Goal: Transaction & Acquisition: Purchase product/service

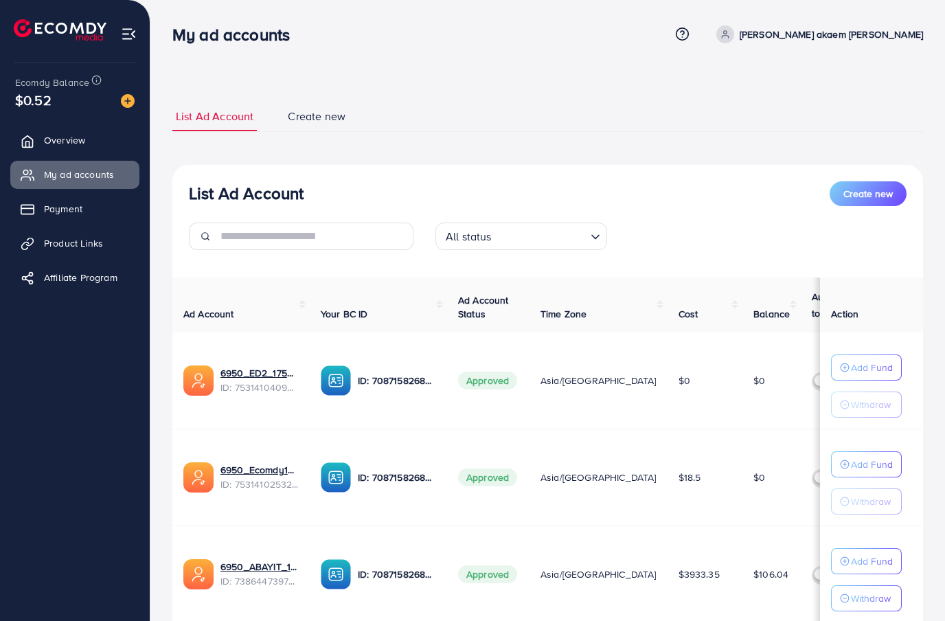
click at [120, 199] on link "Payment" at bounding box center [74, 208] width 129 height 27
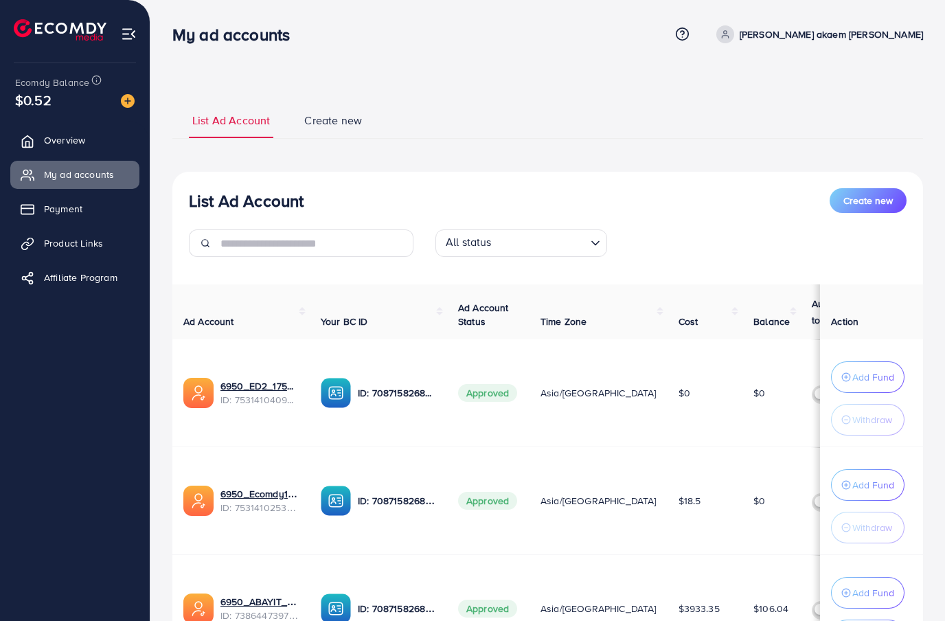
click at [120, 199] on link "Payment" at bounding box center [74, 208] width 129 height 27
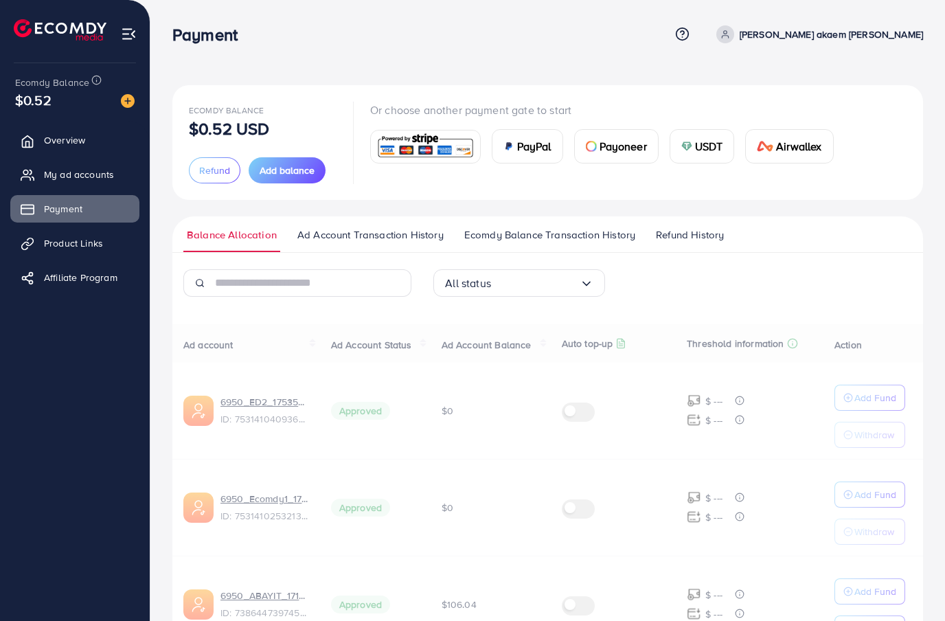
click at [304, 142] on div "Ecomdy Balance $0.52 USD Refund Add balance" at bounding box center [263, 143] width 148 height 82
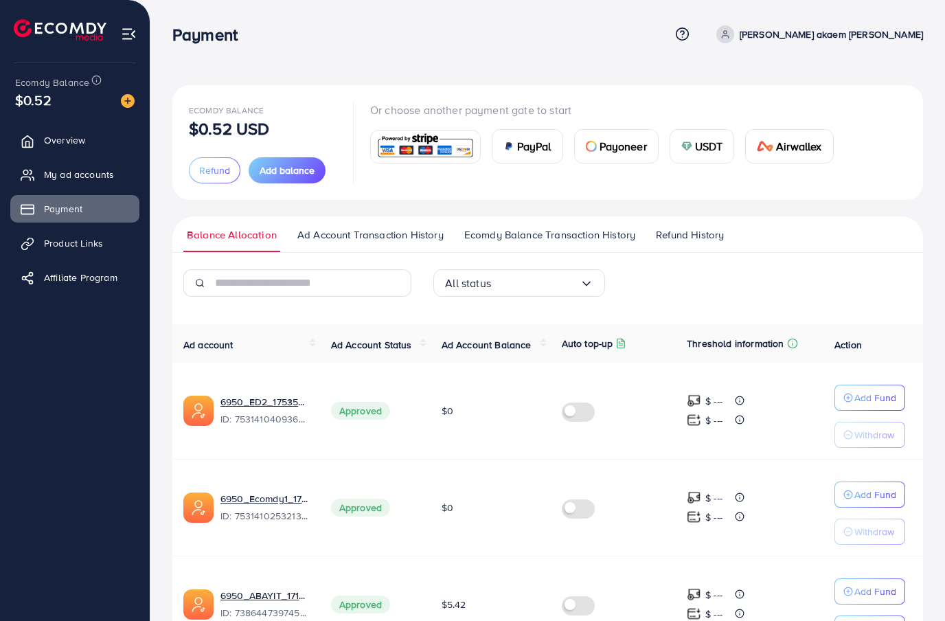
click at [291, 178] on button "Add balance" at bounding box center [287, 170] width 77 height 26
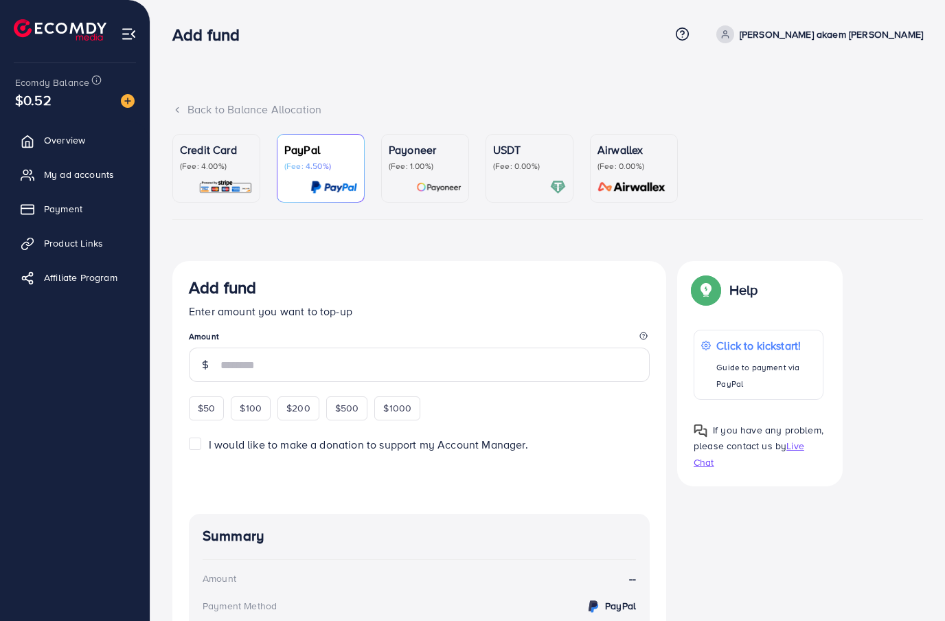
click at [240, 189] on img at bounding box center [225, 187] width 54 height 16
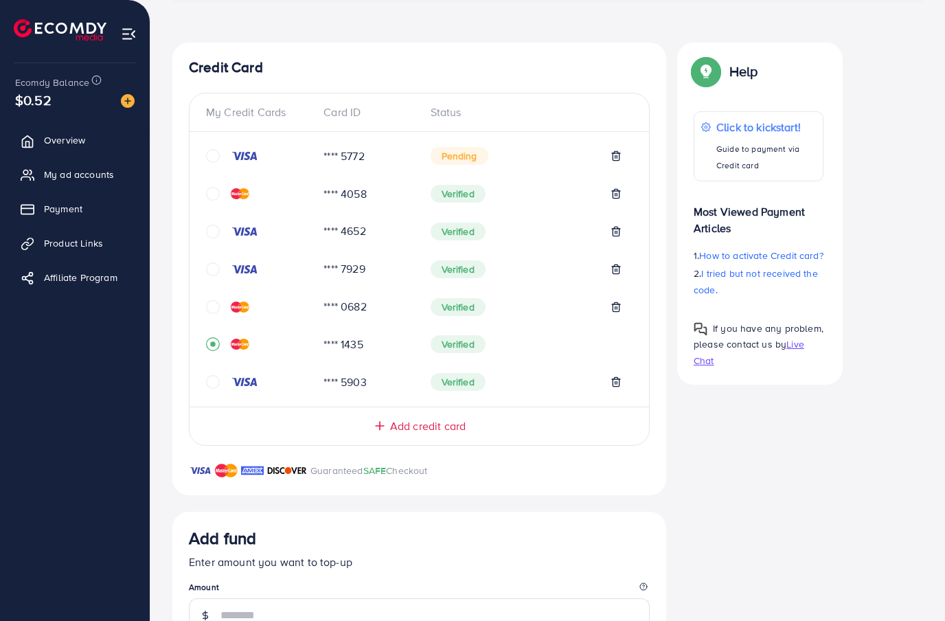
scroll to position [235, 0]
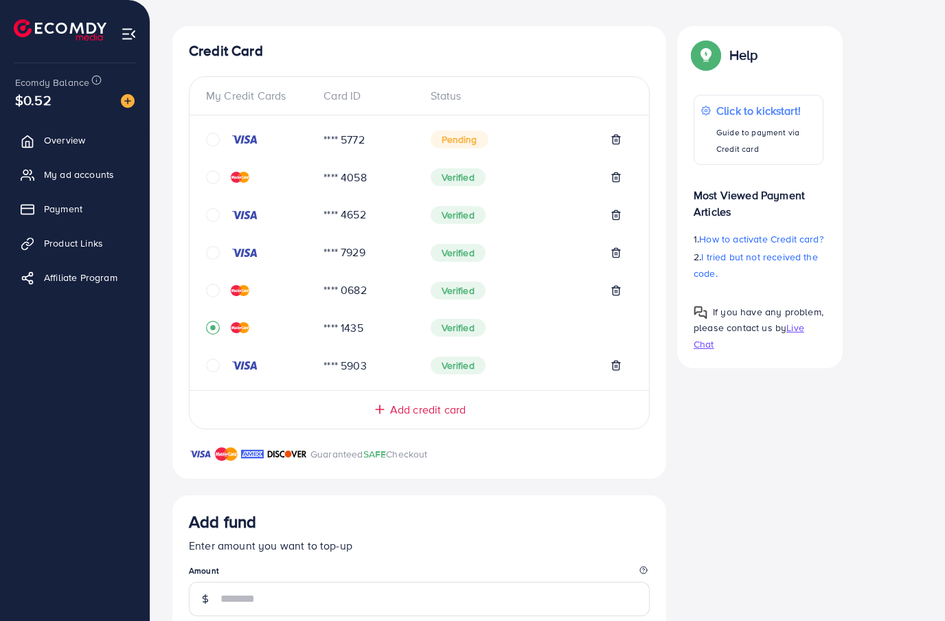
click at [213, 379] on div "My Credit Cards Card ID Status **** 5772 Pending **** 4058 Verified **** 4652 V…" at bounding box center [419, 252] width 461 height 353
click at [219, 370] on icon "circle" at bounding box center [213, 366] width 14 height 14
click at [219, 141] on icon "circle" at bounding box center [213, 140] width 14 height 14
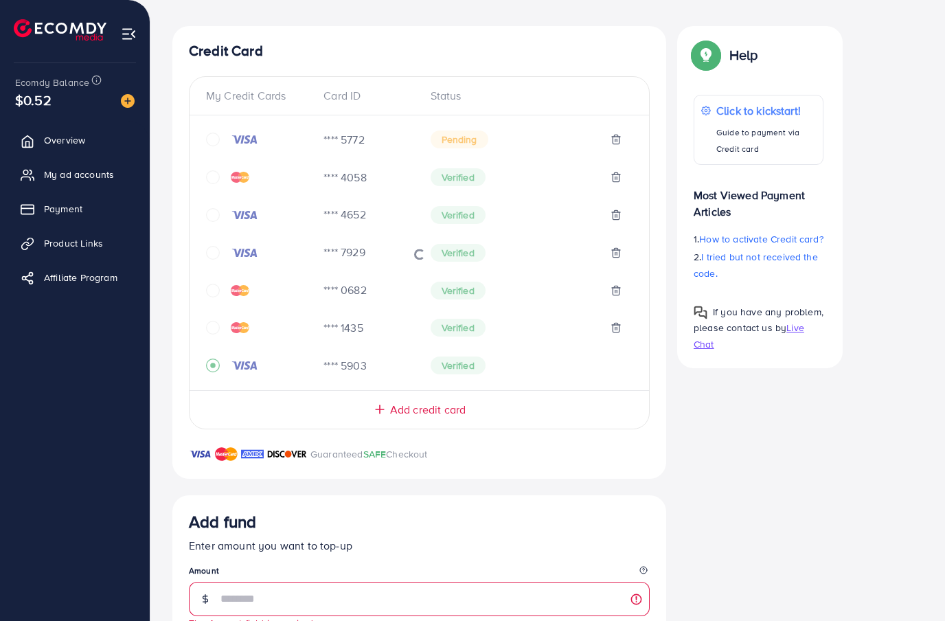
scroll to position [85, 0]
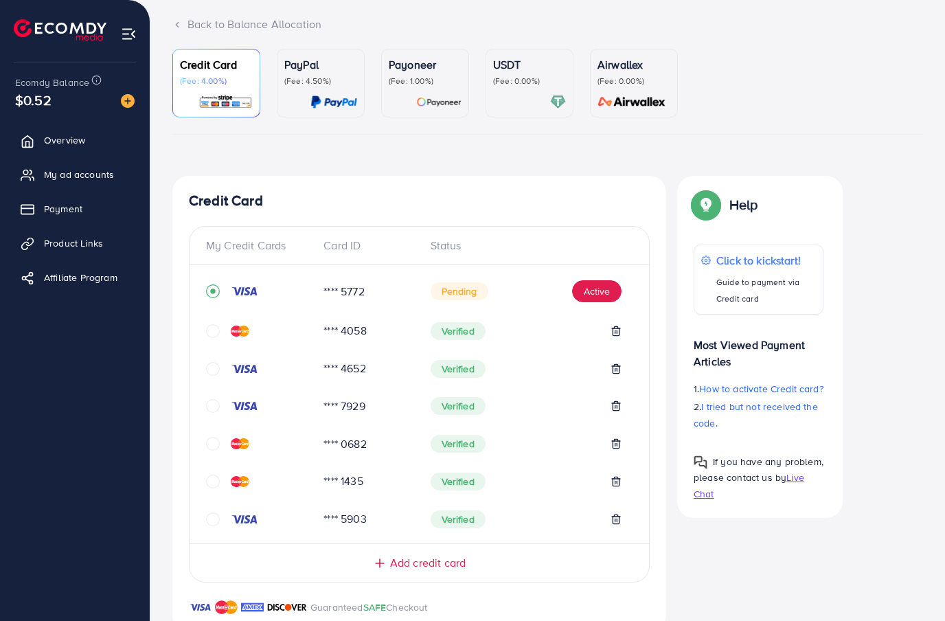
click at [609, 297] on button "Active" at bounding box center [596, 291] width 49 height 22
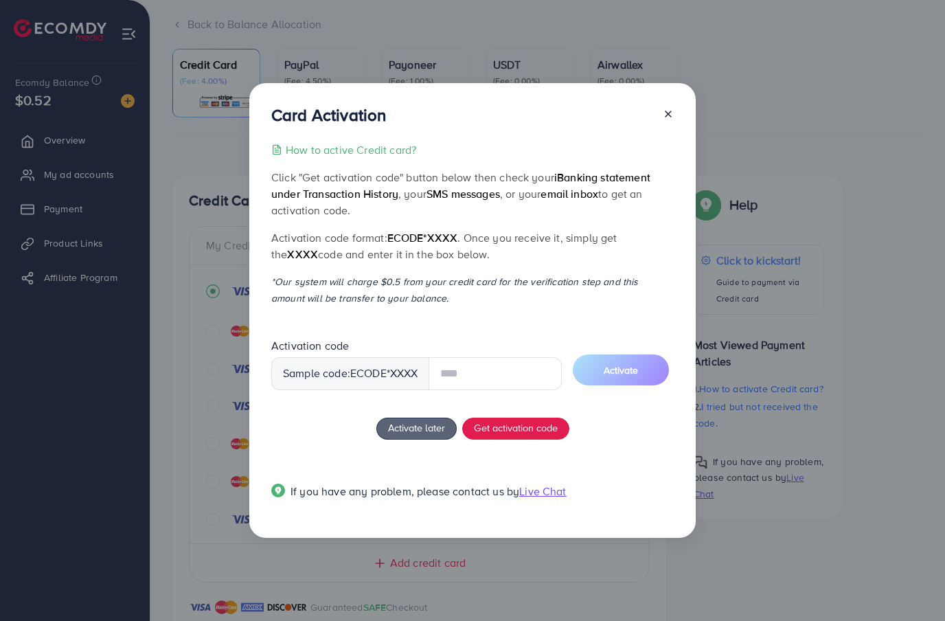
click at [539, 447] on div "How to active Credit card? Click "Get activation code" button below then check …" at bounding box center [472, 328] width 402 height 374
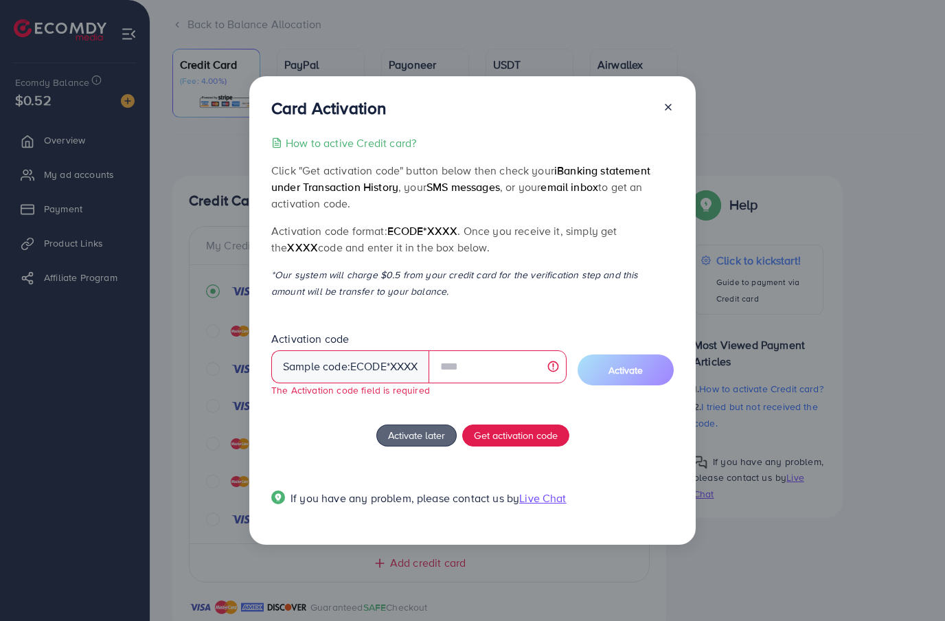
click at [542, 442] on span "Get activation code" at bounding box center [516, 435] width 84 height 14
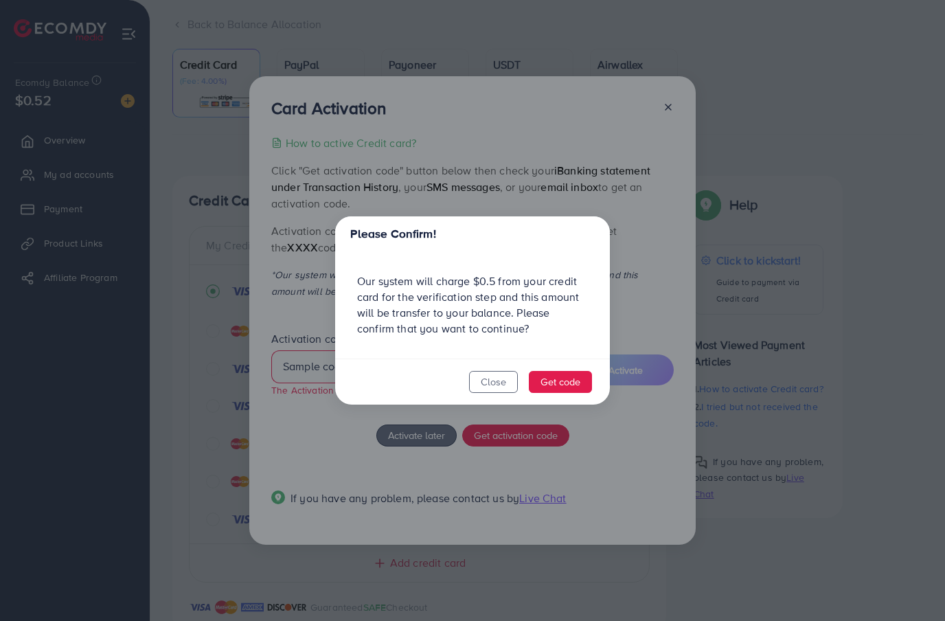
click at [572, 393] on button "Get code" at bounding box center [560, 382] width 63 height 22
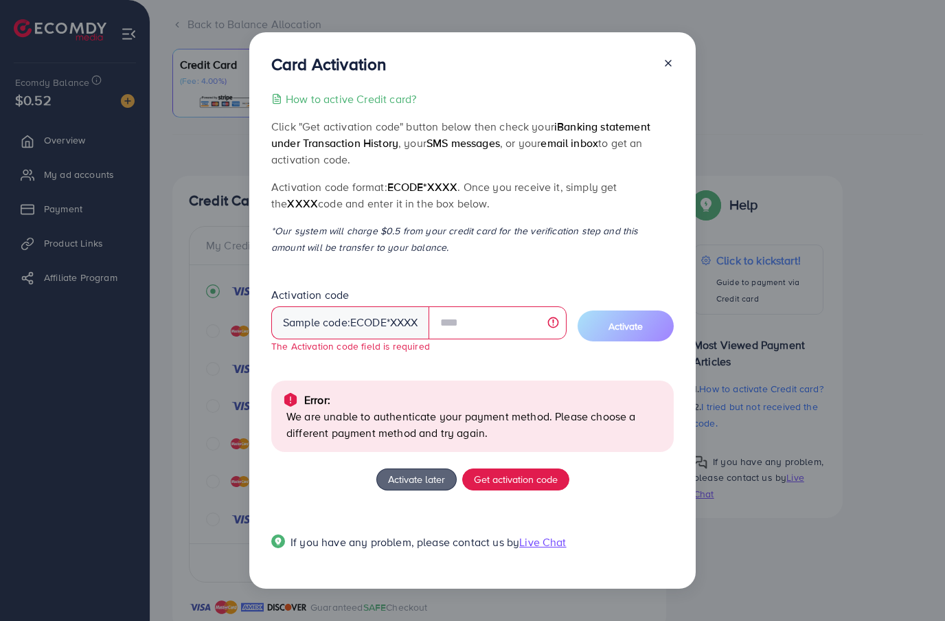
click at [681, 85] on div "Card Activation How to active Credit card? Click "Get activation code" button b…" at bounding box center [472, 310] width 446 height 556
click at [672, 69] on icon at bounding box center [668, 63] width 11 height 11
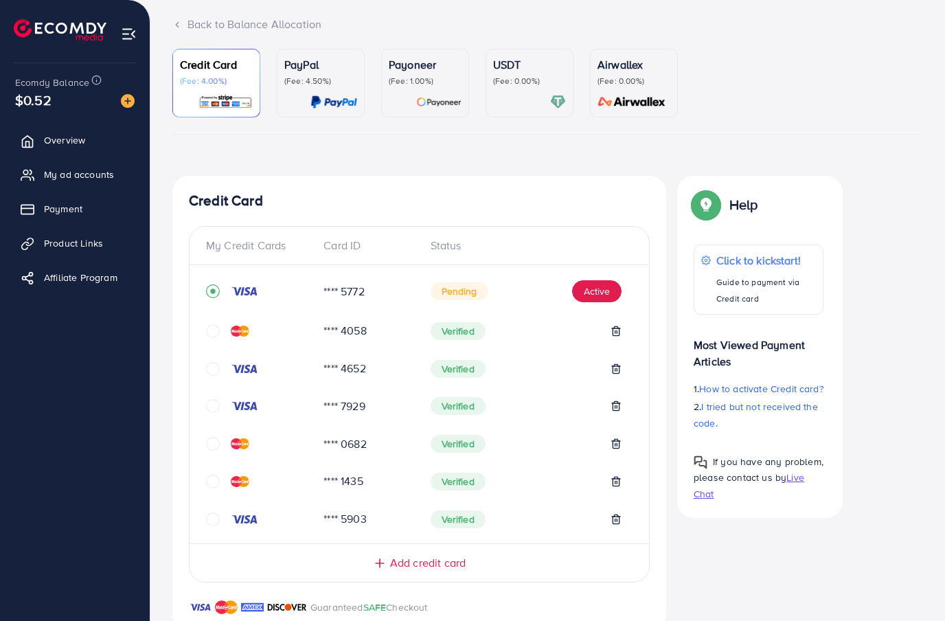
click at [213, 522] on icon "circle" at bounding box center [213, 519] width 14 height 14
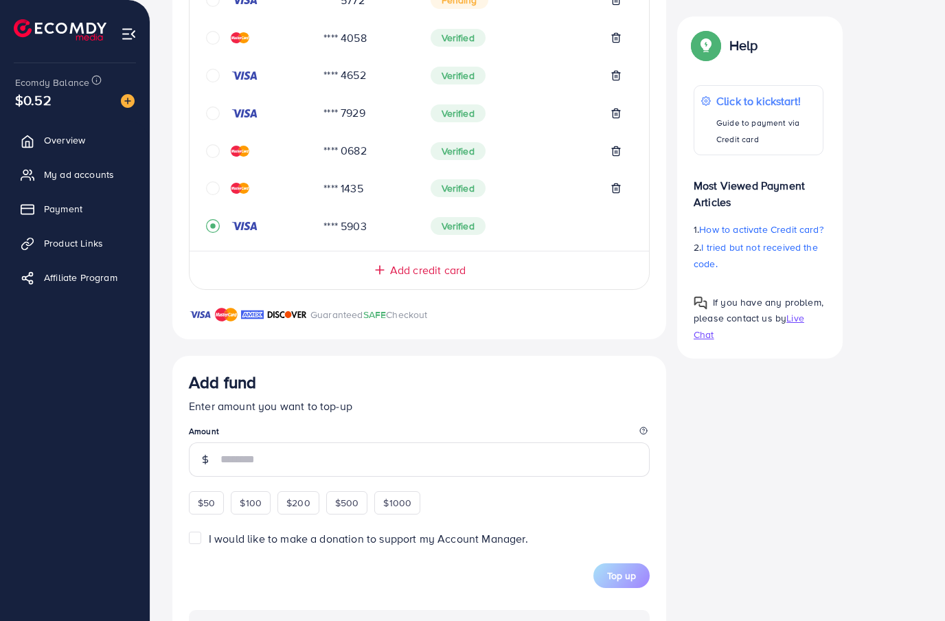
scroll to position [389, 0]
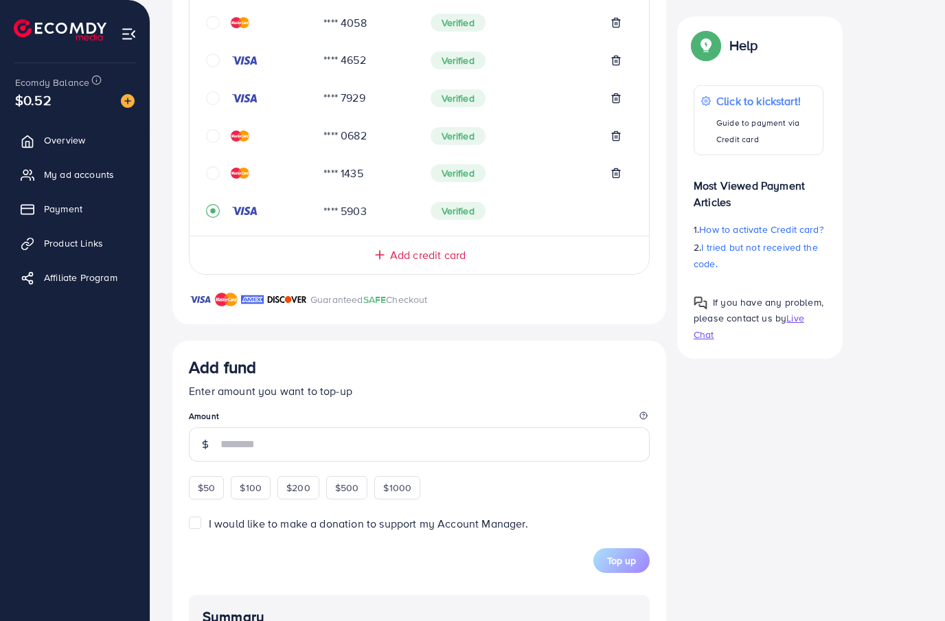
click at [361, 444] on input "number" at bounding box center [434, 444] width 429 height 34
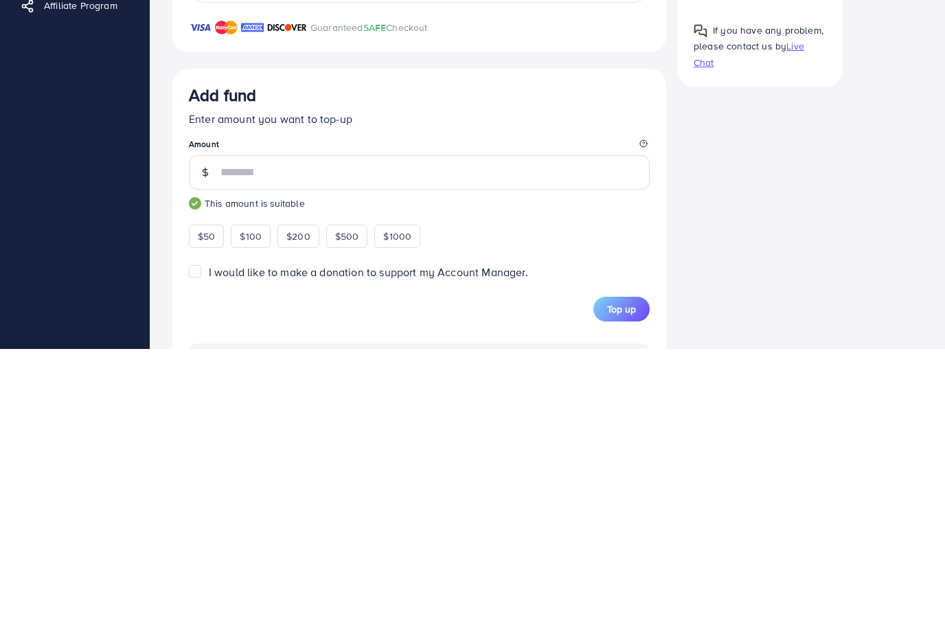
type input "***"
click at [736, 259] on div "Credit Card My Credit Cards Card ID Status **** 5772 Pending **** 4058 Verified…" at bounding box center [547, 362] width 751 height 980
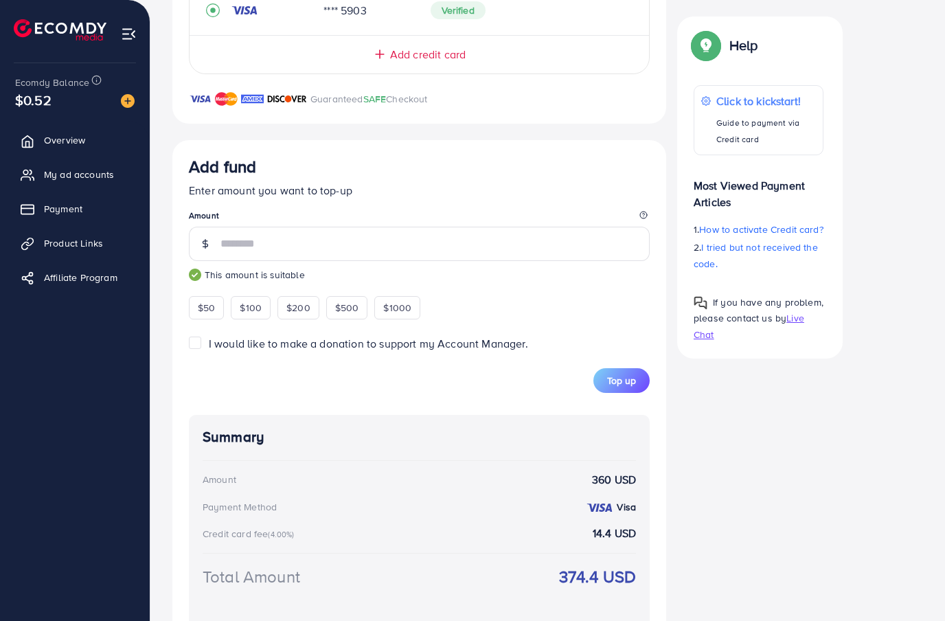
click at [626, 382] on span "Top up" at bounding box center [621, 381] width 29 height 14
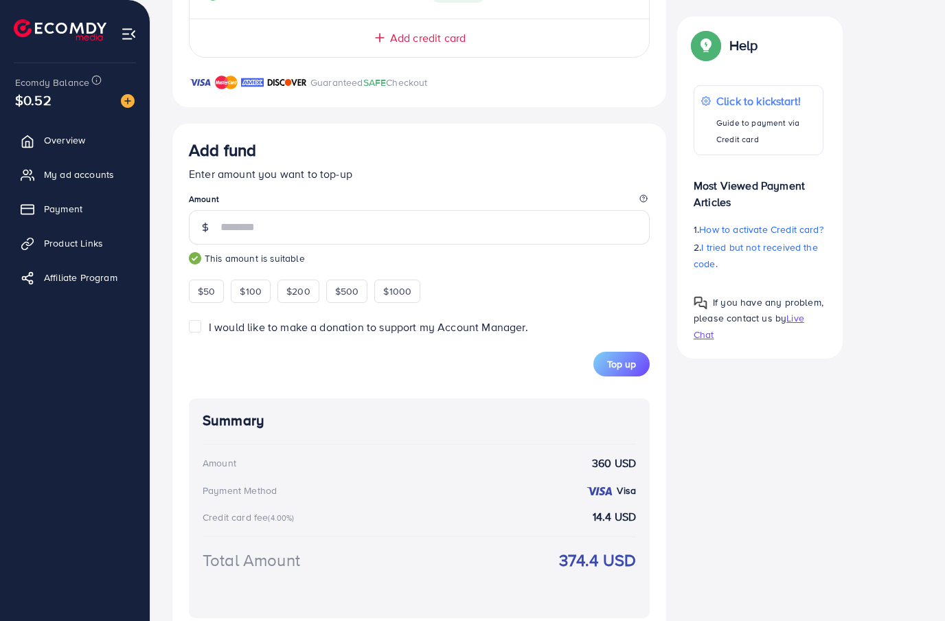
scroll to position [422, 0]
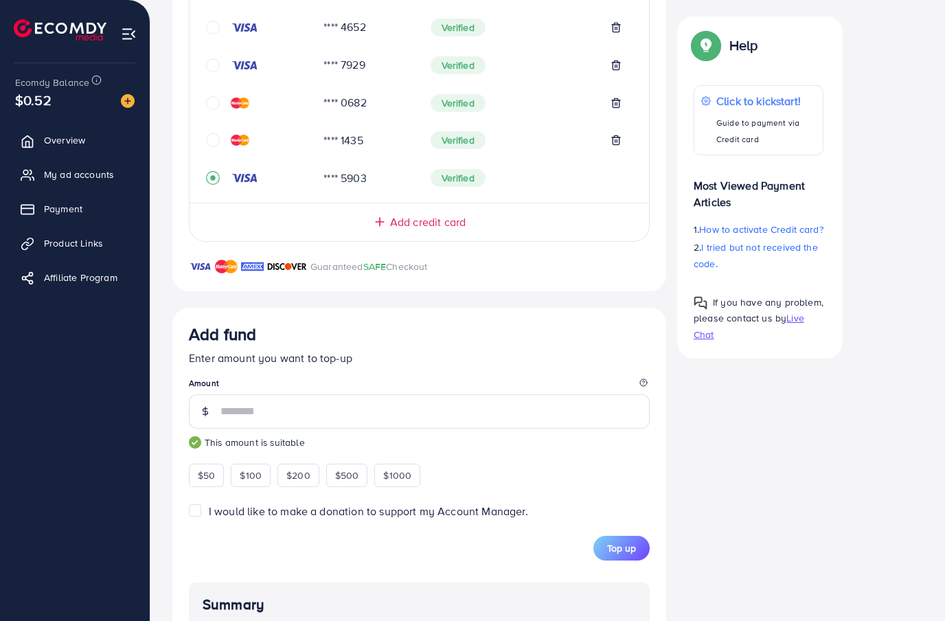
click at [227, 150] on div "**** 1435 Verified" at bounding box center [419, 146] width 426 height 38
click at [204, 146] on div "**** 5772 Pending **** 4058 Verified **** 4652 Verified **** 7929 Verified ****…" at bounding box center [419, 65] width 459 height 252
click at [216, 139] on icon "circle" at bounding box center [213, 140] width 14 height 14
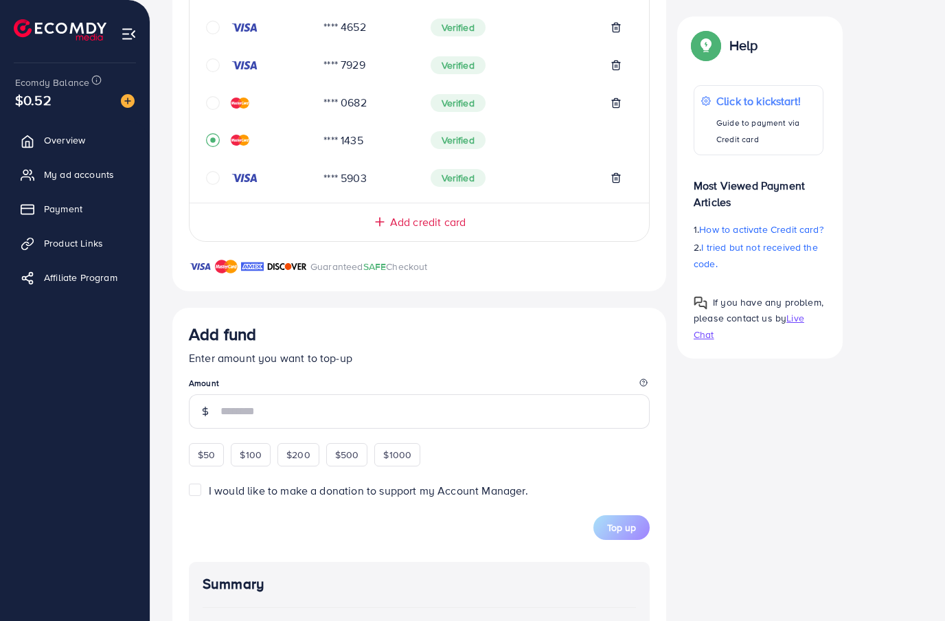
click at [394, 409] on input "number" at bounding box center [434, 411] width 429 height 34
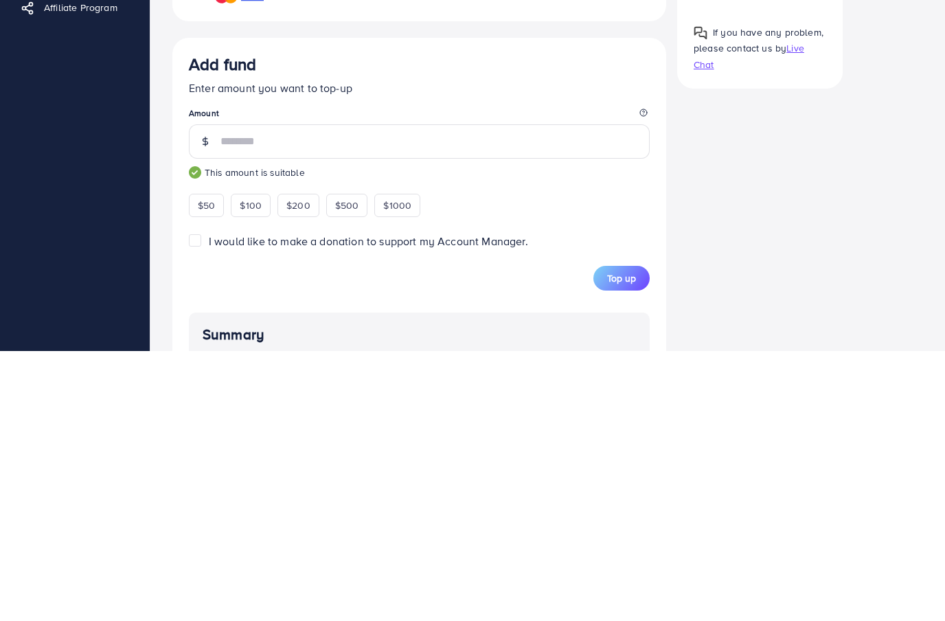
type input "***"
click at [678, 246] on div "Credit Card My Credit Cards Card ID Status **** 5772 Pending **** 4058 Verified…" at bounding box center [547, 329] width 751 height 980
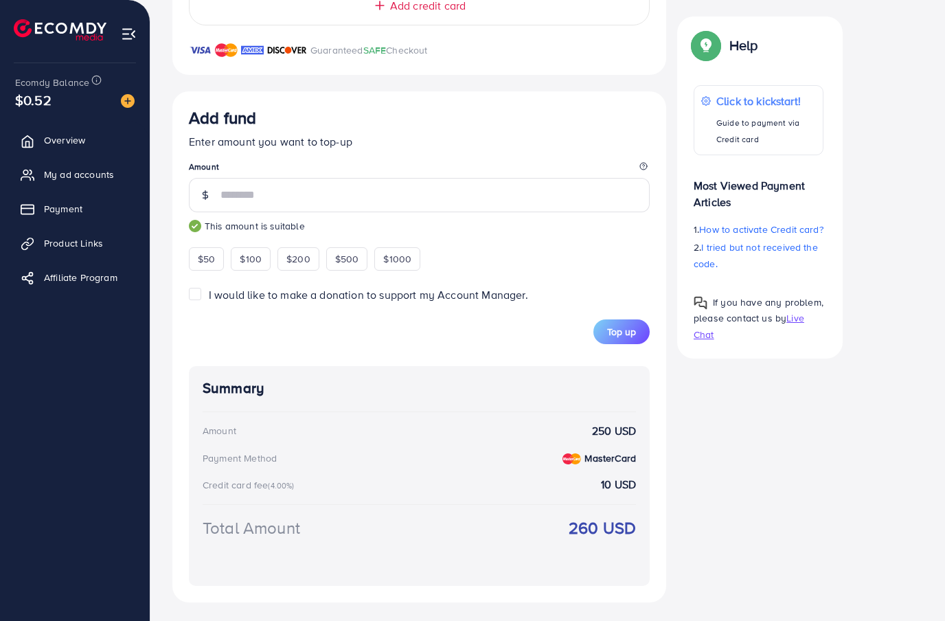
click at [635, 338] on button "Top up" at bounding box center [621, 331] width 56 height 25
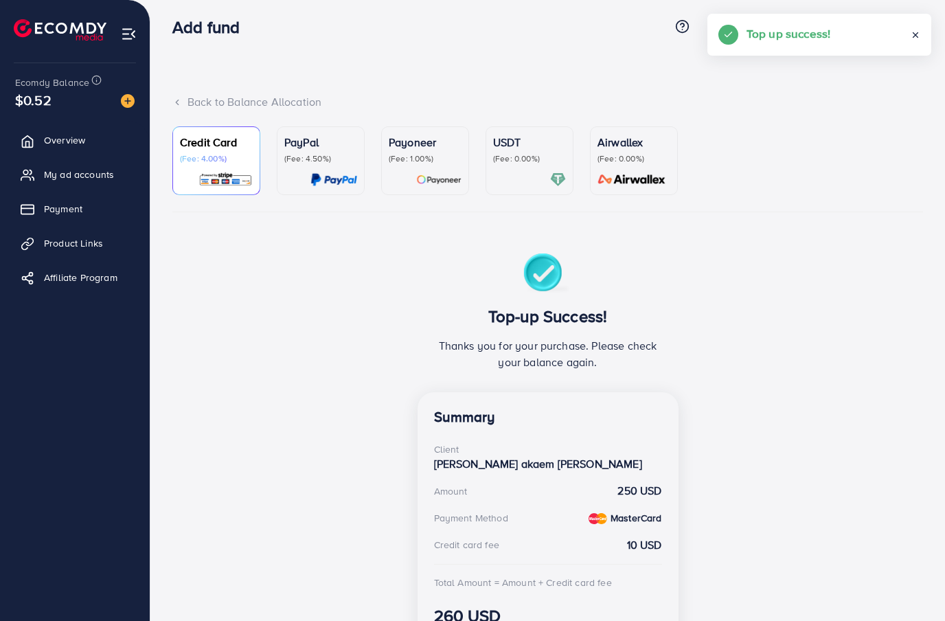
scroll to position [0, 0]
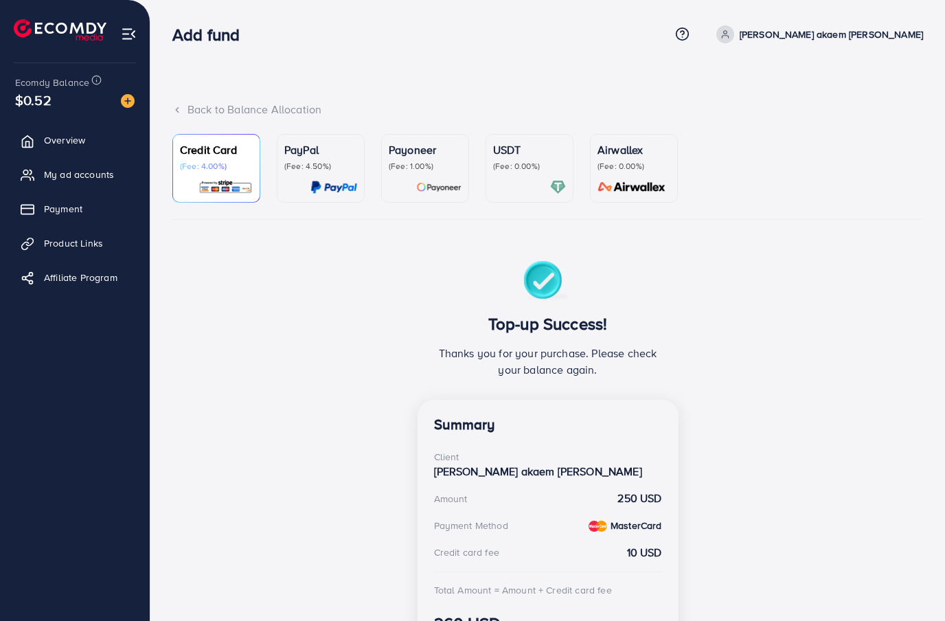
click at [108, 174] on span "My ad accounts" at bounding box center [79, 175] width 70 height 14
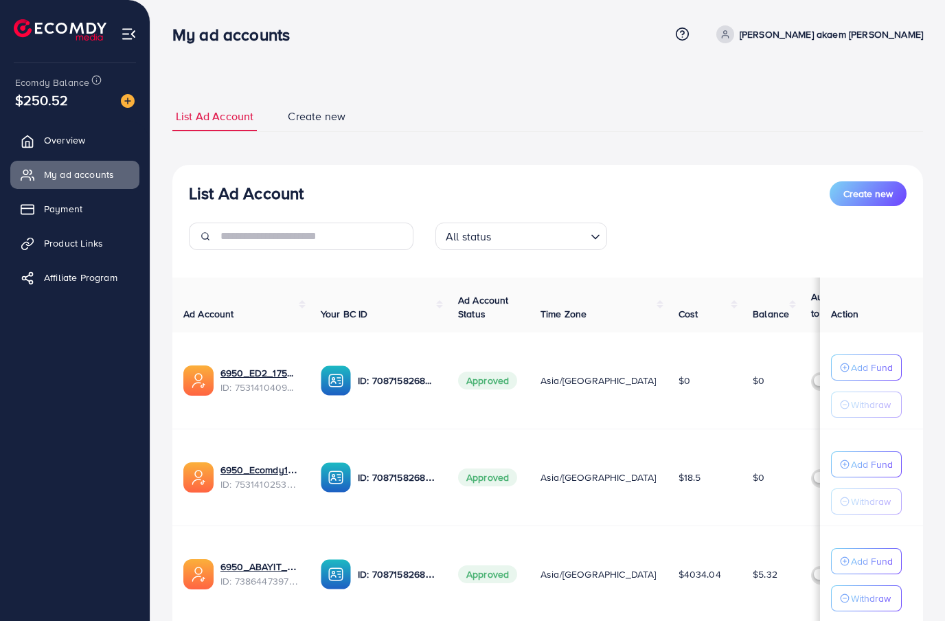
click at [65, 197] on link "Payment" at bounding box center [74, 208] width 129 height 27
click at [65, 196] on link "Payment" at bounding box center [74, 208] width 129 height 27
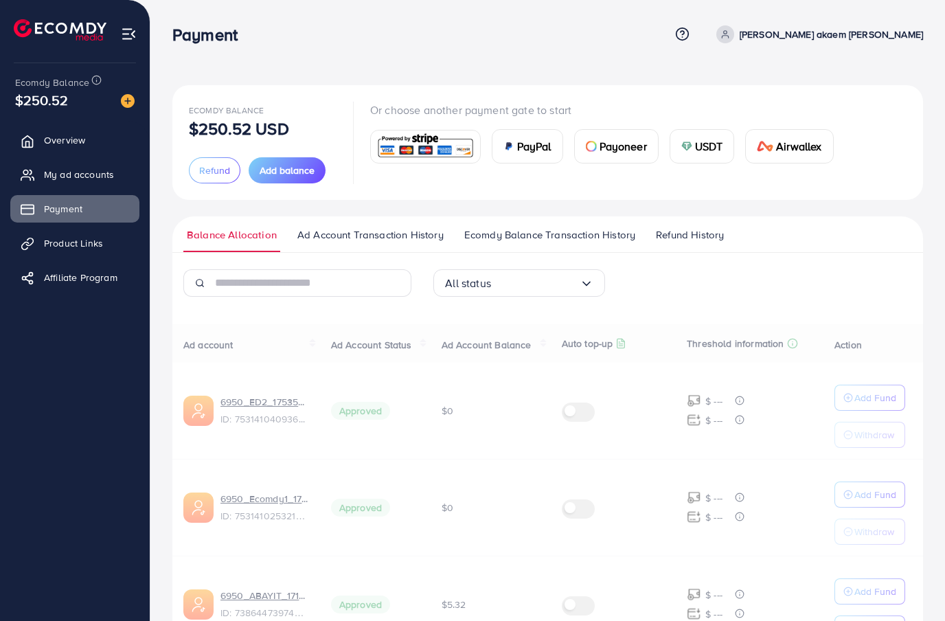
click at [61, 203] on span "Payment" at bounding box center [63, 209] width 38 height 14
click at [55, 182] on link "My ad accounts" at bounding box center [74, 174] width 129 height 27
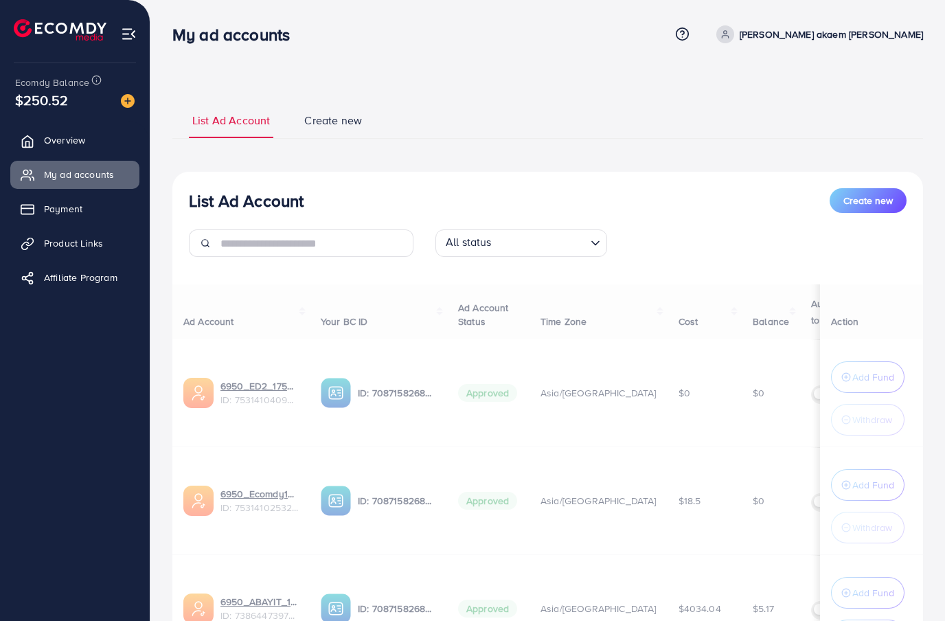
click at [52, 175] on span "My ad accounts" at bounding box center [79, 175] width 70 height 14
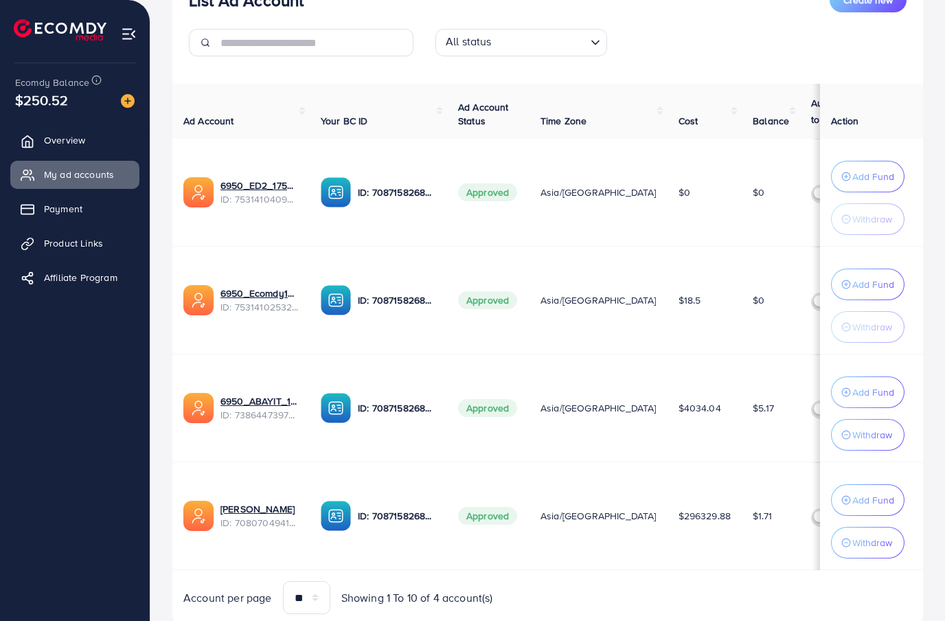
scroll to position [200, 0]
click at [870, 408] on button "Add Fund" at bounding box center [867, 393] width 73 height 32
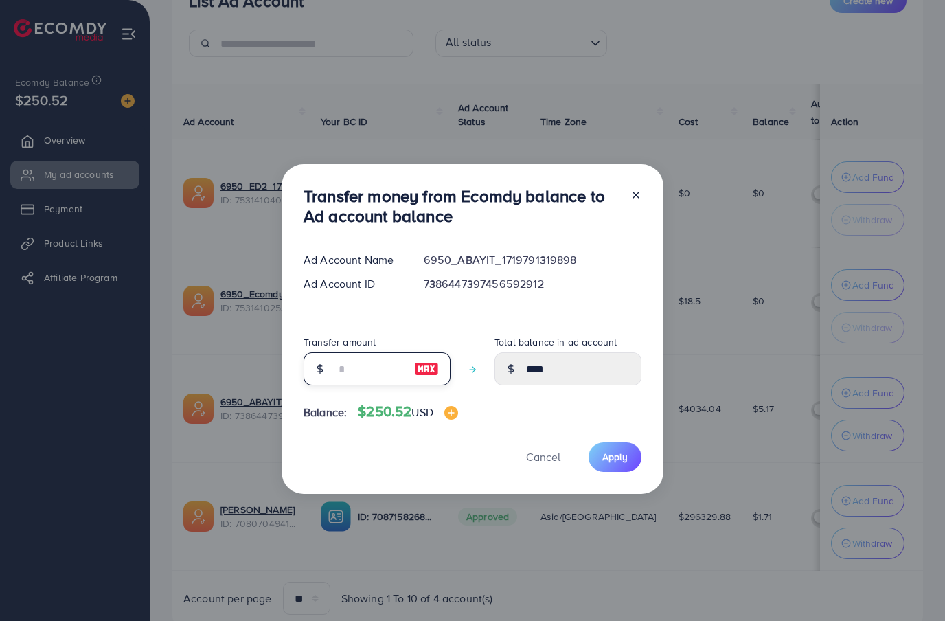
click at [364, 385] on input "number" at bounding box center [369, 368] width 69 height 33
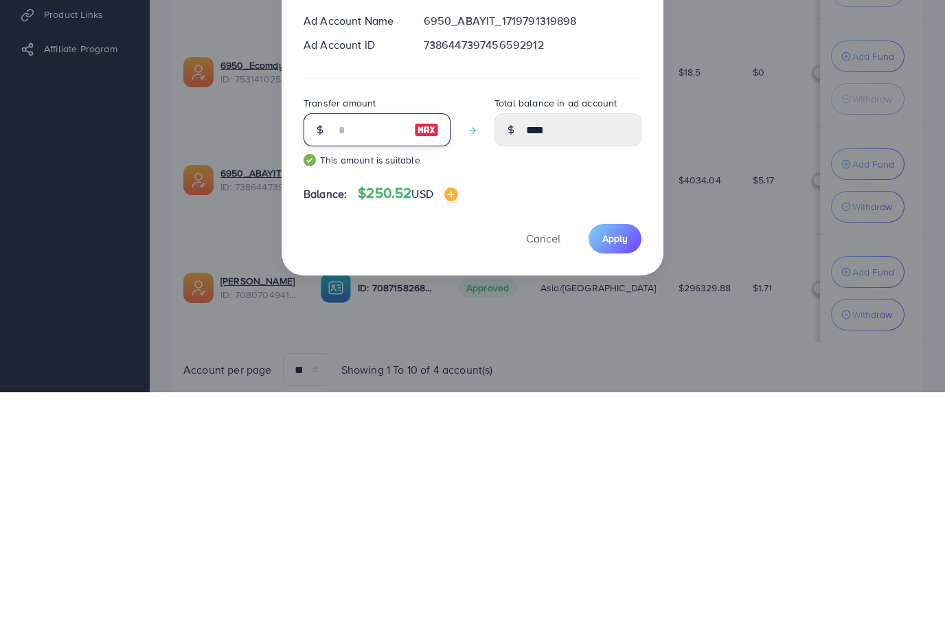
type input "**"
click at [629, 453] on button "Apply" at bounding box center [615, 468] width 53 height 30
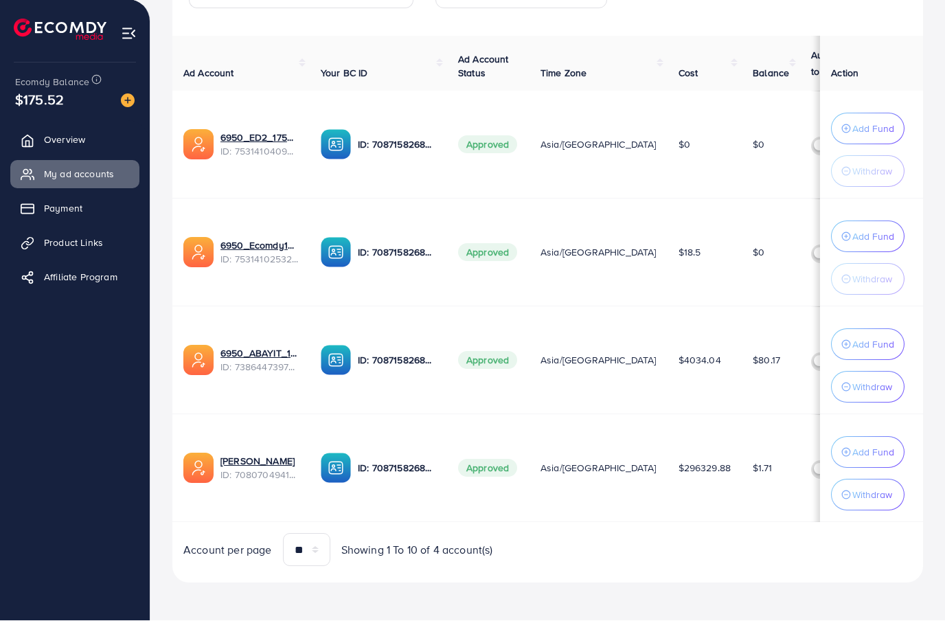
scroll to position [249, 0]
